Goal: Navigation & Orientation: Find specific page/section

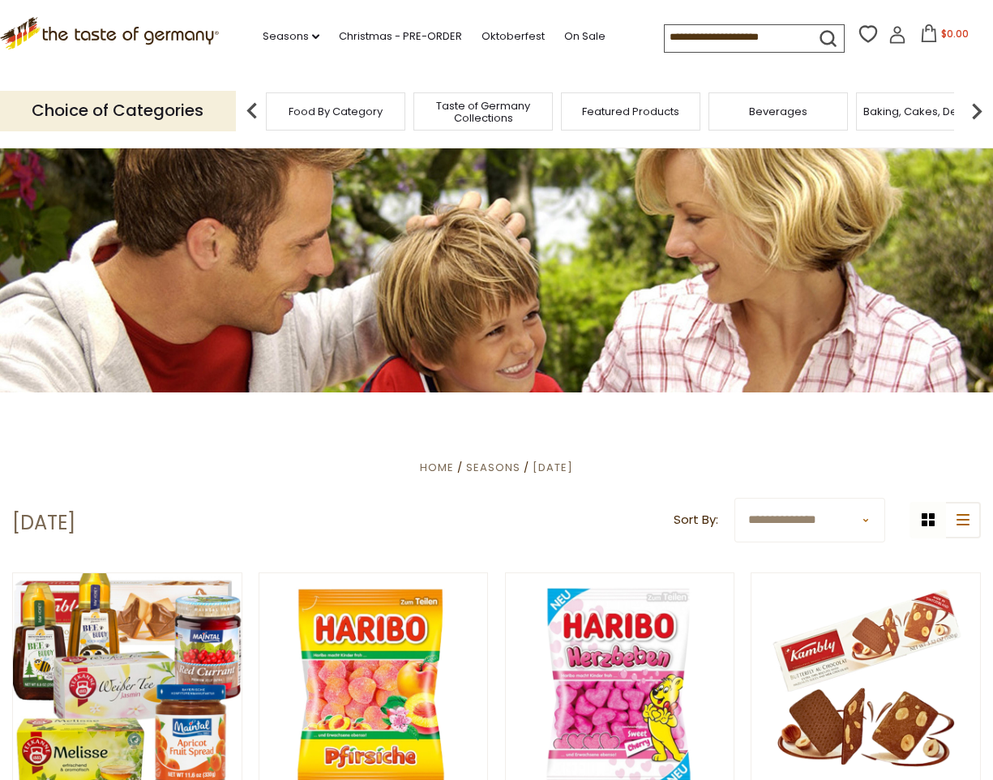
scroll to position [1, 0]
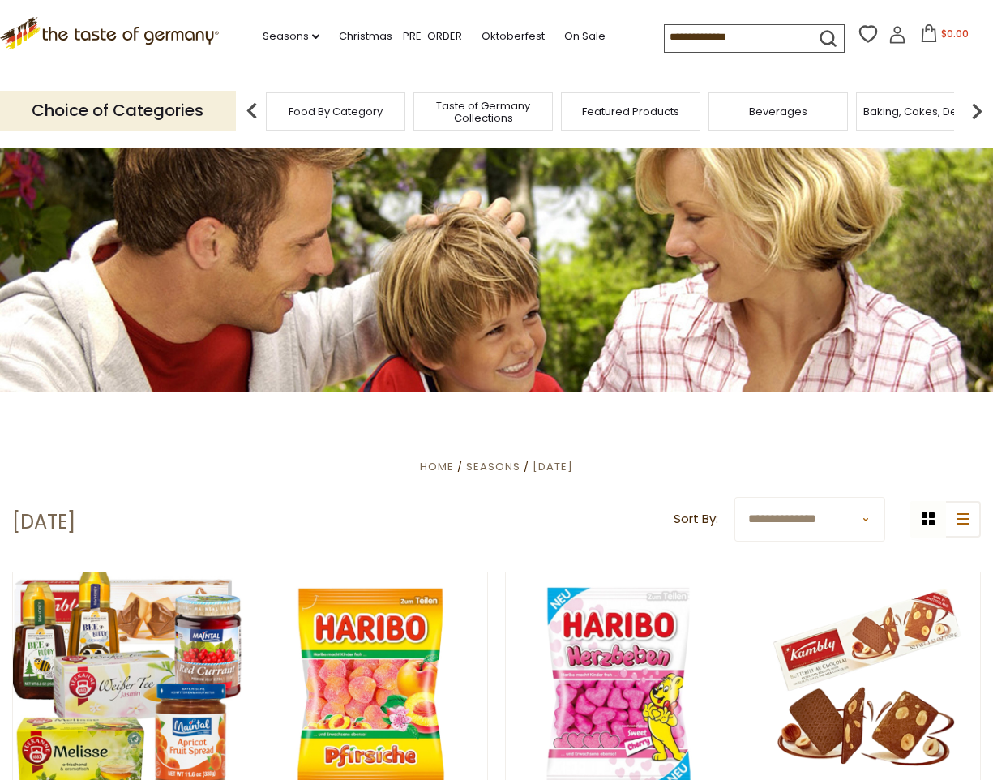
click at [342, 116] on div "Food By Category" at bounding box center [335, 111] width 139 height 38
click at [177, 99] on p "Choice of Categories" at bounding box center [118, 111] width 236 height 40
click at [173, 105] on p "Choice of Categories" at bounding box center [118, 111] width 236 height 40
click at [119, 109] on p "Choice of Categories" at bounding box center [118, 111] width 236 height 40
click at [113, 117] on p "Choice of Categories" at bounding box center [118, 111] width 236 height 40
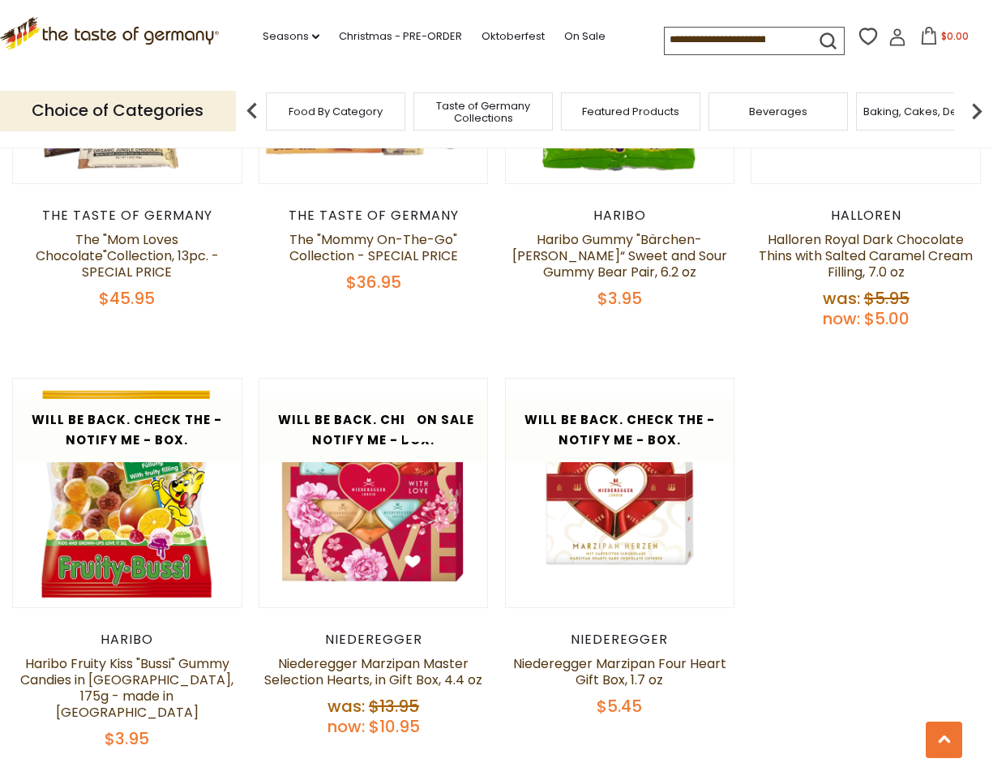
scroll to position [0, 0]
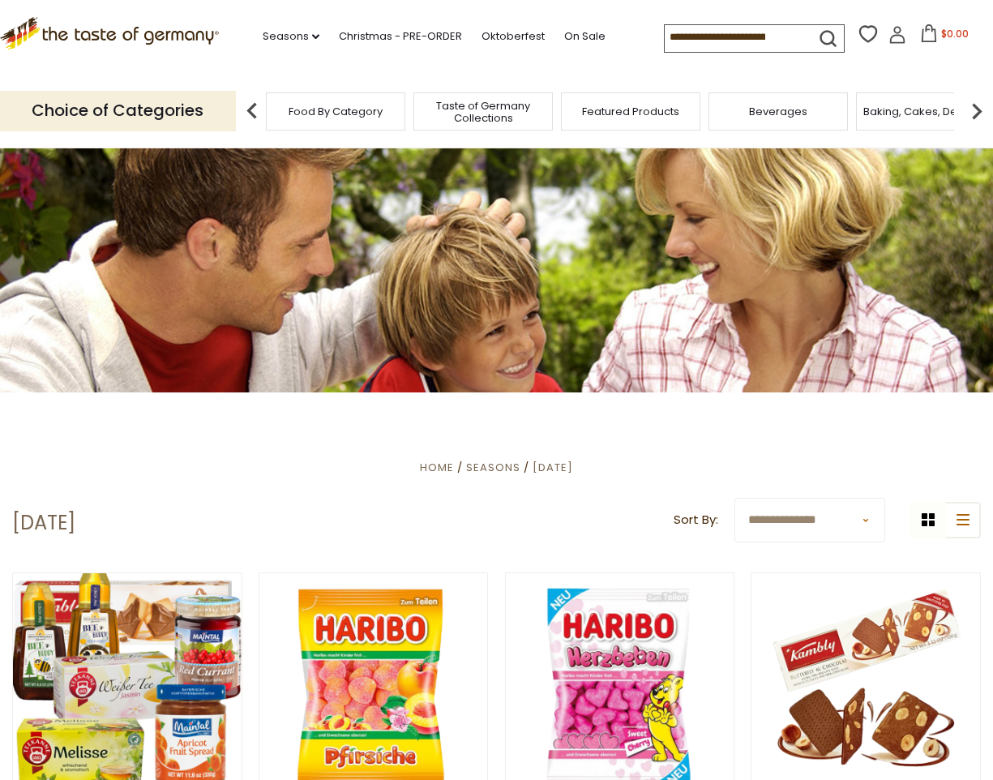
click at [252, 105] on img at bounding box center [252, 111] width 32 height 32
click at [250, 96] on img at bounding box center [252, 111] width 32 height 32
click at [210, 108] on p "Choice of Categories" at bounding box center [118, 111] width 236 height 40
click at [325, 105] on span "Food By Category" at bounding box center [335, 111] width 94 height 12
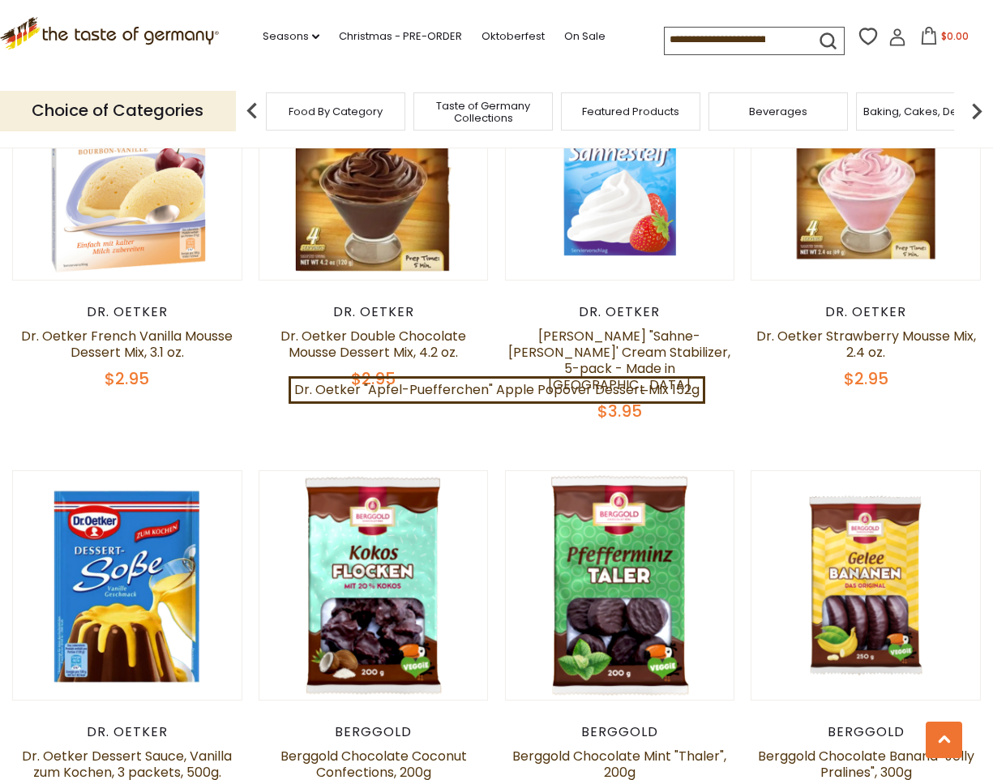
scroll to position [1543, 0]
